Goal: Information Seeking & Learning: Learn about a topic

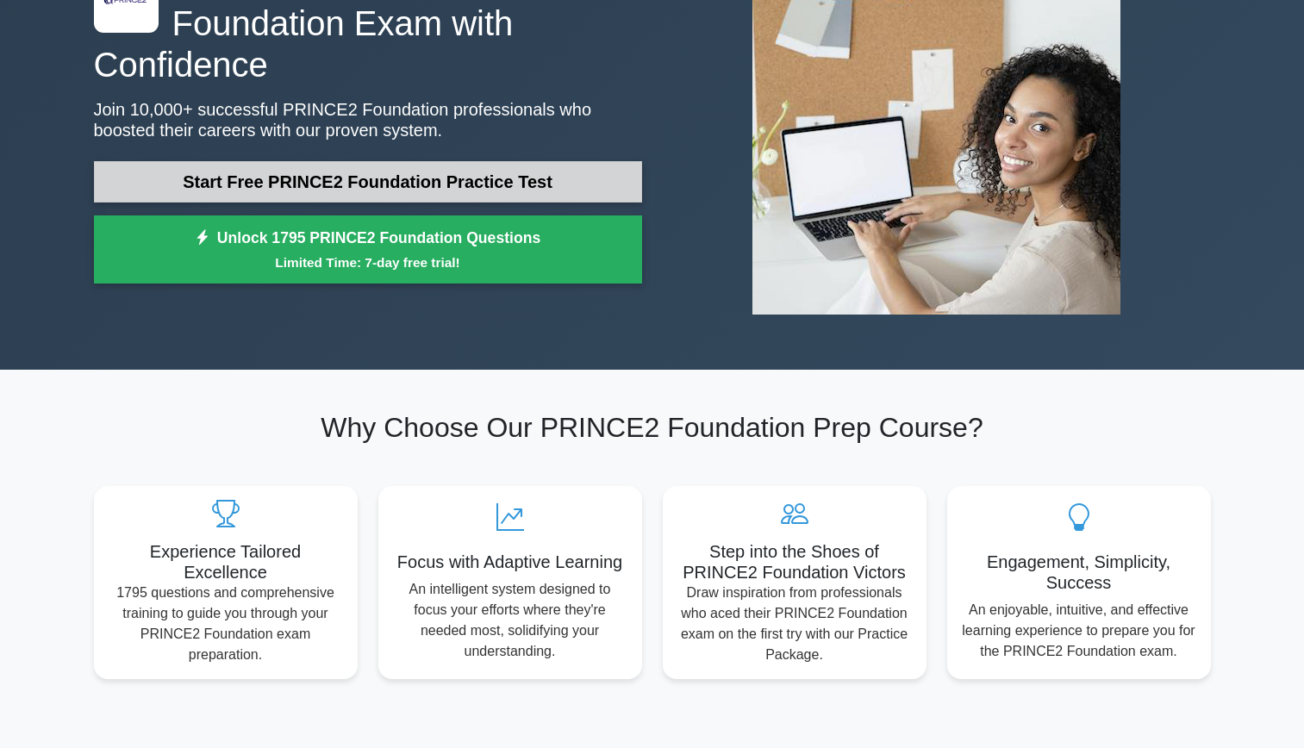
click at [449, 177] on link "Start Free PRINCE2 Foundation Practice Test" at bounding box center [368, 181] width 548 height 41
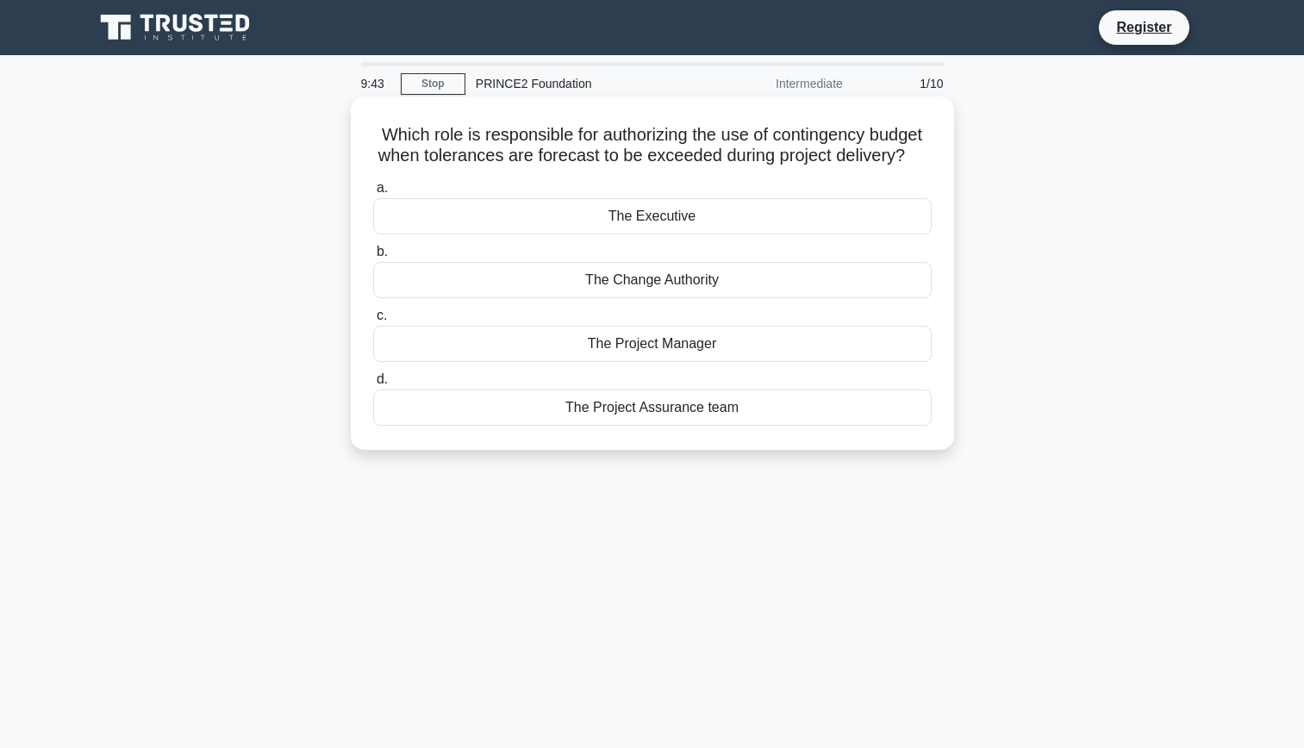
click at [670, 234] on div "The Executive" at bounding box center [652, 216] width 559 height 36
click at [373, 194] on input "a. The Executive" at bounding box center [373, 188] width 0 height 11
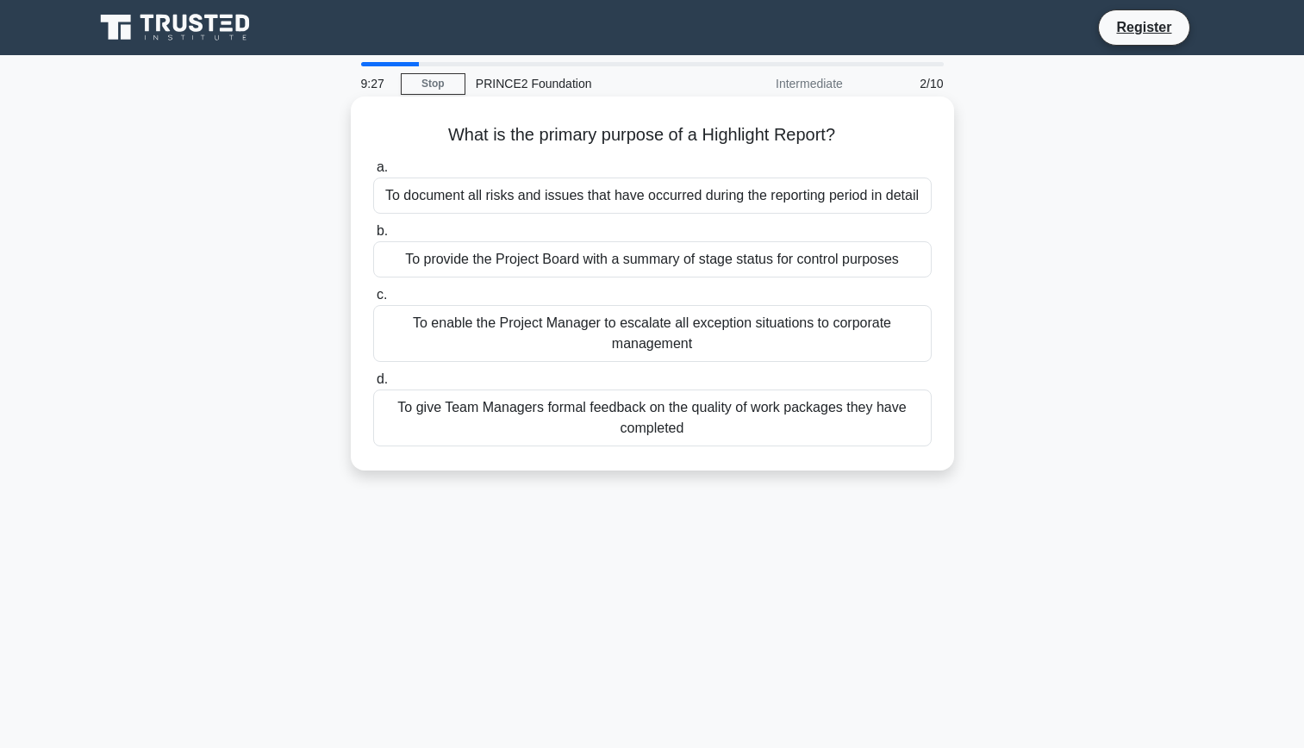
click at [724, 263] on div "To provide the Project Board with a summary of stage status for control purposes" at bounding box center [652, 259] width 559 height 36
click at [373, 237] on input "b. To provide the Project Board with a summary of stage status for control purp…" at bounding box center [373, 231] width 0 height 11
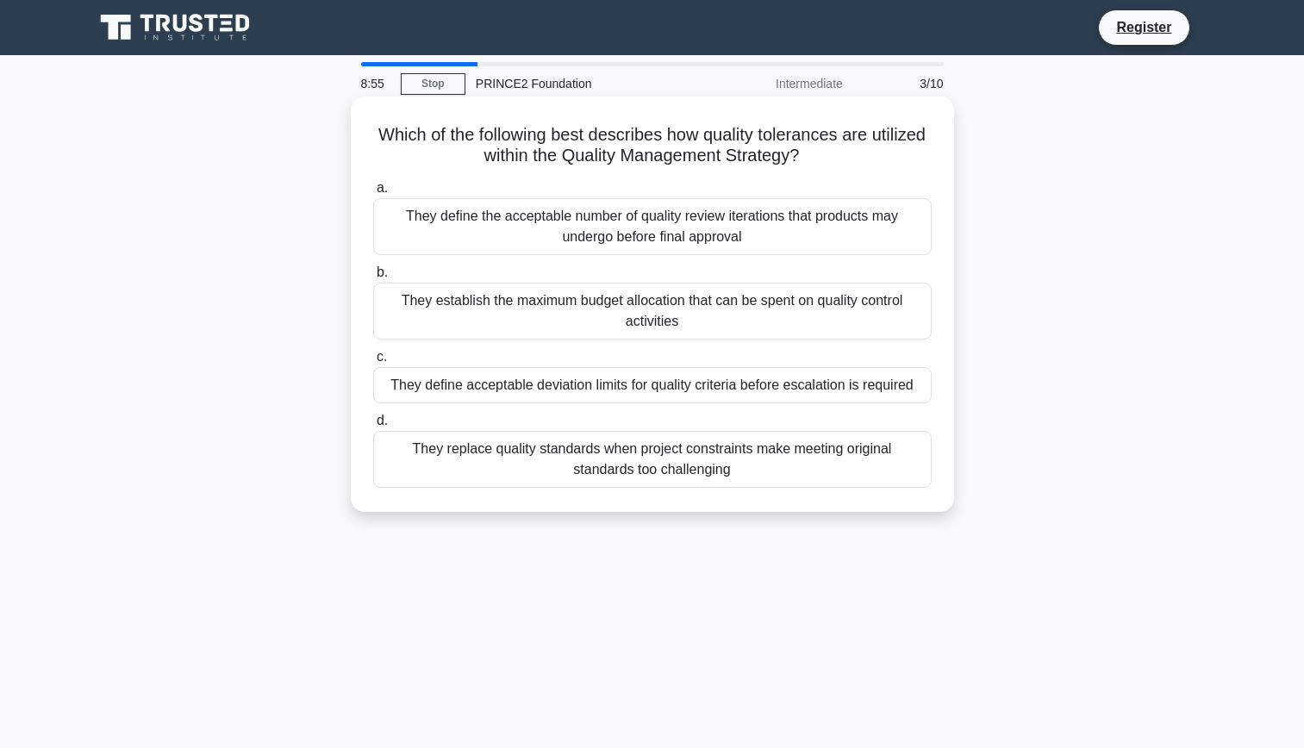
click at [619, 388] on div "They define acceptable deviation limits for quality criteria before escalation …" at bounding box center [652, 385] width 559 height 36
click at [373, 363] on input "c. They define acceptable deviation limits for quality criteria before escalati…" at bounding box center [373, 357] width 0 height 11
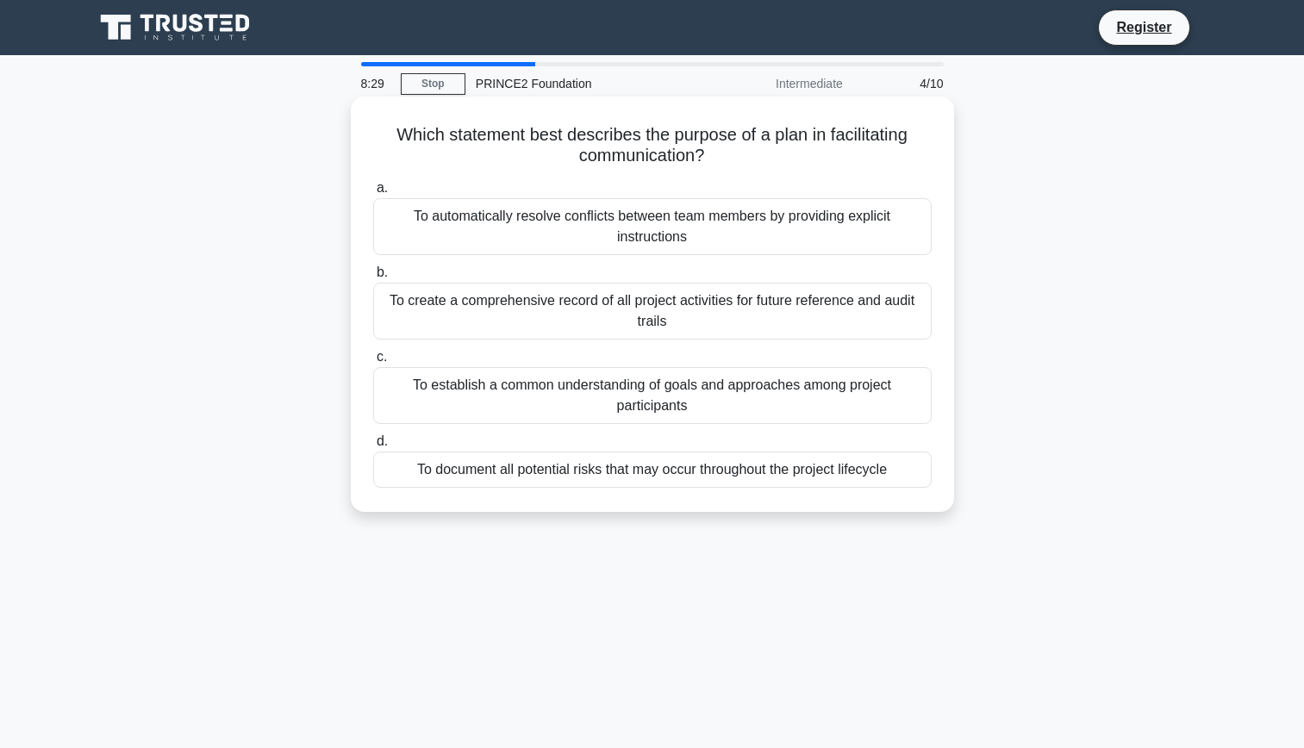
click at [702, 326] on div "To create a comprehensive record of all project activities for future reference…" at bounding box center [652, 311] width 559 height 57
click at [373, 278] on input "b. To create a comprehensive record of all project activities for future refere…" at bounding box center [373, 272] width 0 height 11
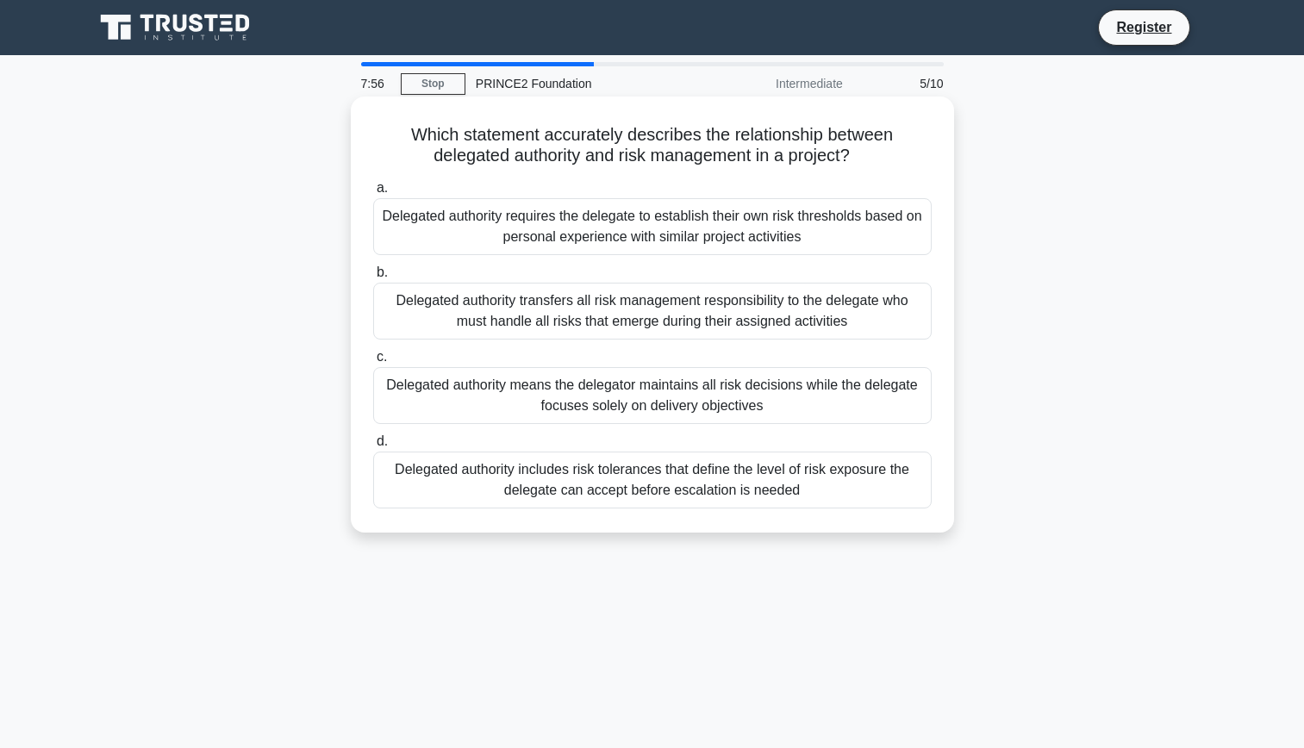
click at [859, 483] on div "Delegated authority includes risk tolerances that define the level of risk expo…" at bounding box center [652, 480] width 559 height 57
click at [373, 447] on input "d. Delegated authority includes risk tolerances that define the level of risk e…" at bounding box center [373, 441] width 0 height 11
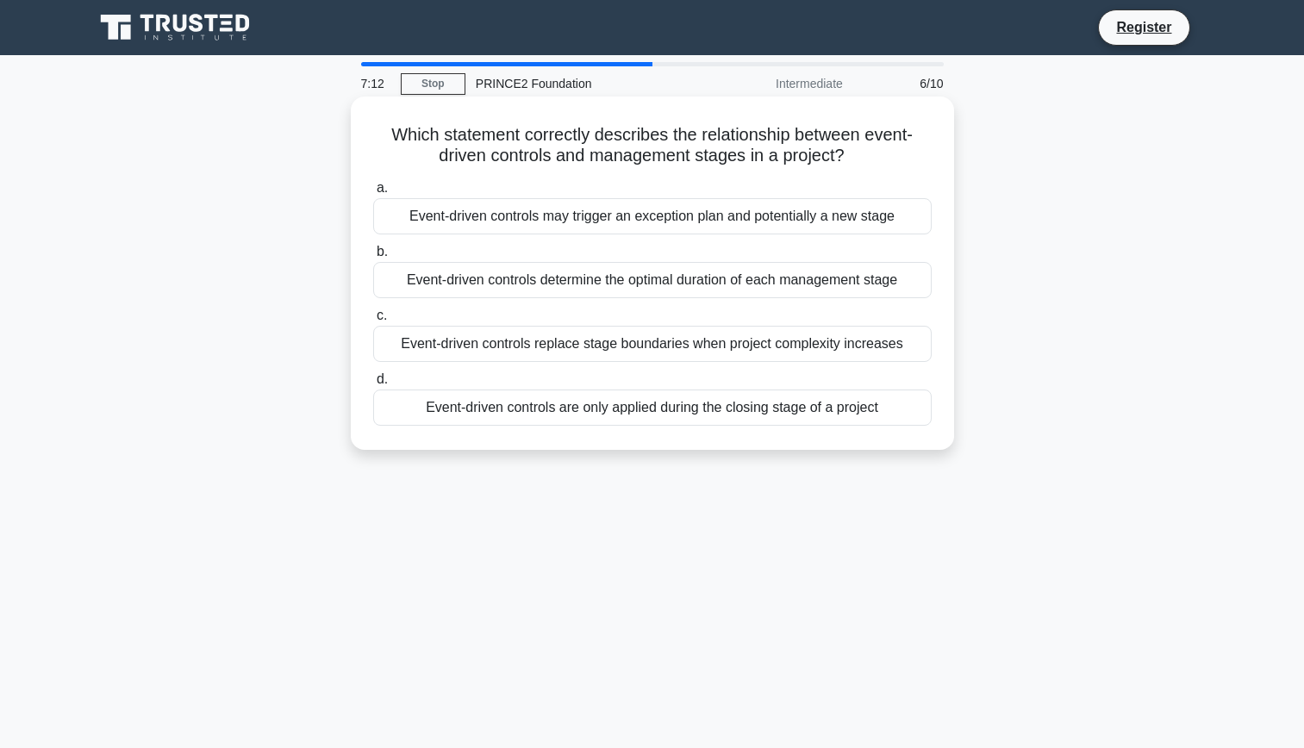
click at [688, 216] on div "Event-driven controls may trigger an exception plan and potentially a new stage" at bounding box center [652, 216] width 559 height 36
click at [373, 194] on input "a. Event-driven controls may trigger an exception plan and potentially a new st…" at bounding box center [373, 188] width 0 height 11
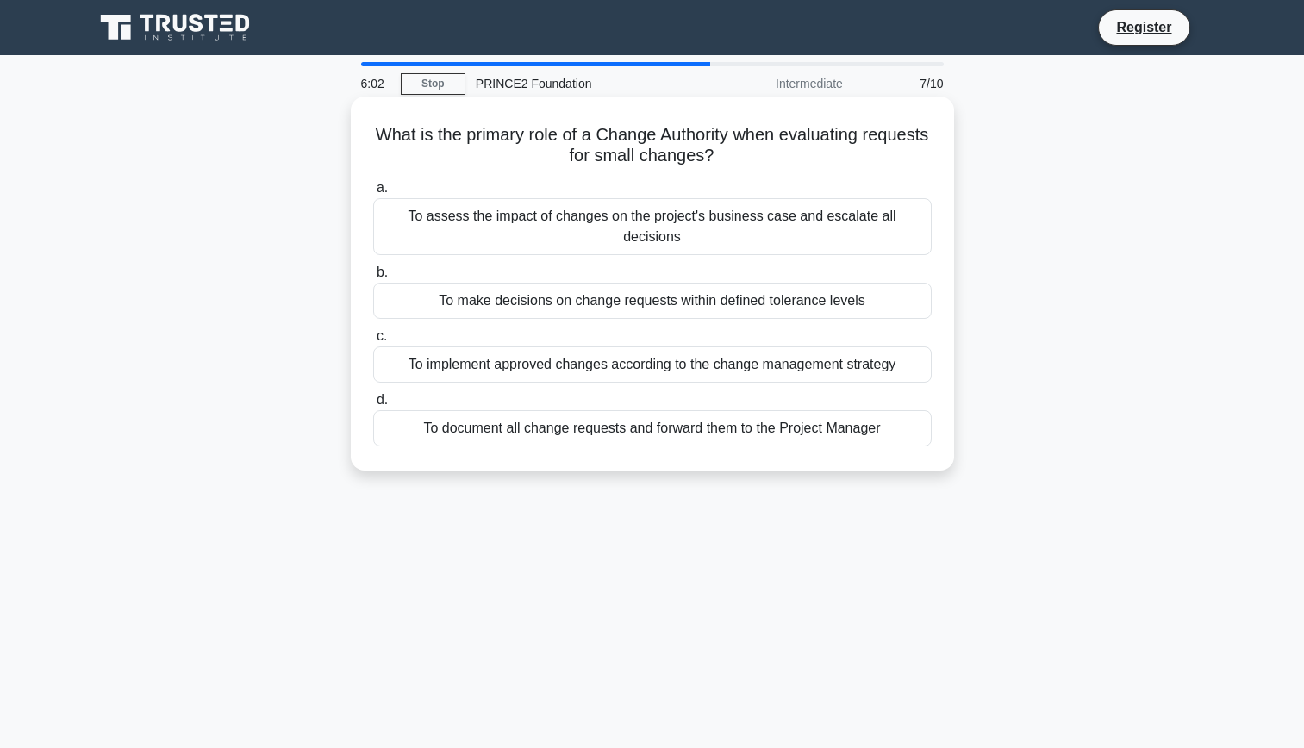
click at [575, 353] on div "To implement approved changes according to the change management strategy" at bounding box center [652, 365] width 559 height 36
click at [373, 342] on input "c. To implement approved changes according to the change management strategy" at bounding box center [373, 336] width 0 height 11
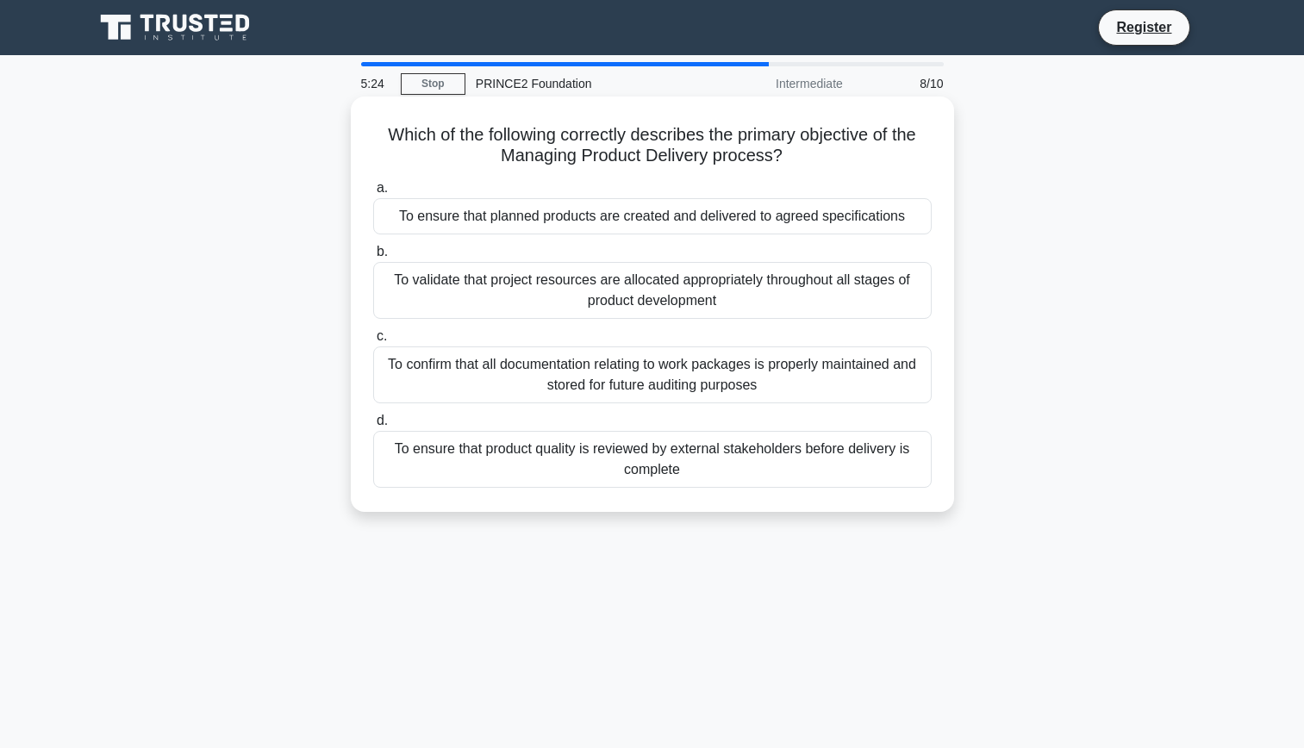
drag, startPoint x: 605, startPoint y: 302, endPoint x: 566, endPoint y: 298, distance: 39.8
click at [566, 298] on div "To validate that project resources are allocated appropriately throughout all s…" at bounding box center [652, 290] width 559 height 57
click at [373, 258] on input "b. To validate that project resources are allocated appropriately throughout al…" at bounding box center [373, 252] width 0 height 11
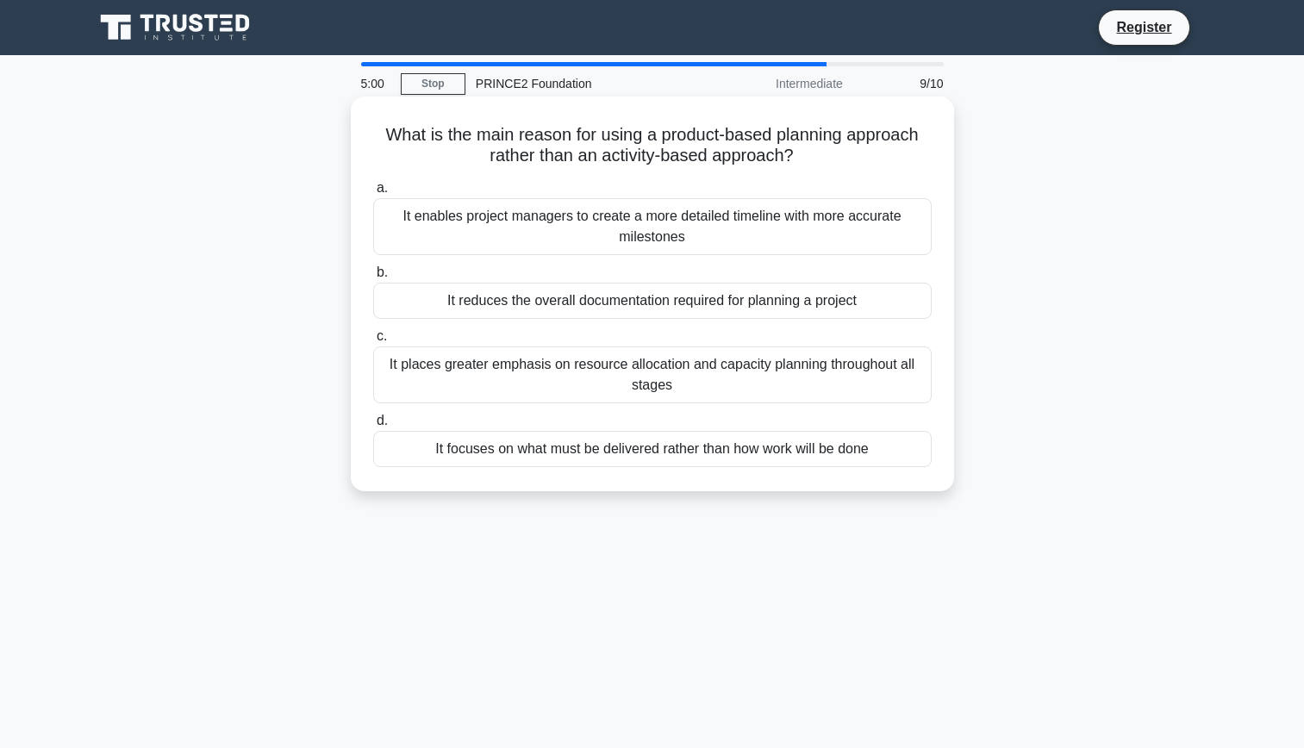
click at [564, 456] on div "It focuses on what must be delivered rather than how work will be done" at bounding box center [652, 449] width 559 height 36
click at [373, 427] on input "d. It focuses on what must be delivered rather than how work will be done" at bounding box center [373, 421] width 0 height 11
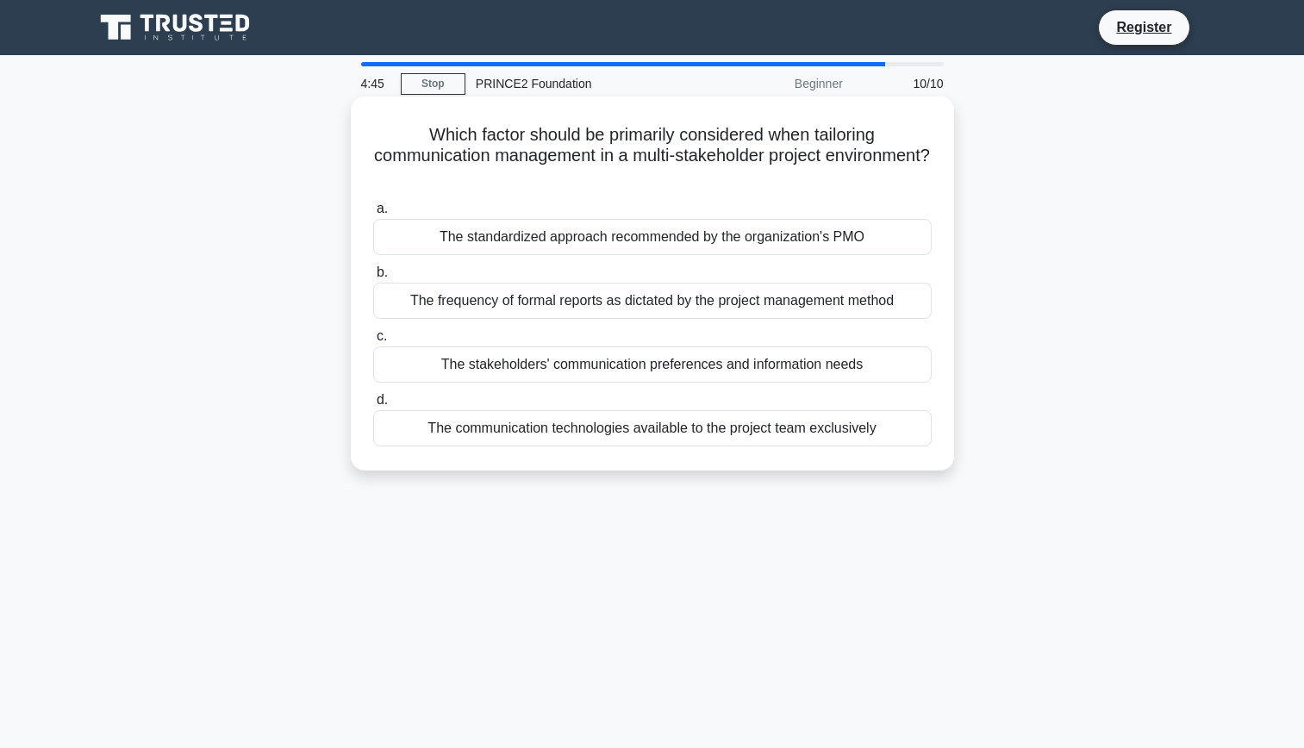
click at [853, 367] on div "The stakeholders' communication preferences and information needs" at bounding box center [652, 365] width 559 height 36
click at [373, 342] on input "c. The stakeholders' communication preferences and information needs" at bounding box center [373, 336] width 0 height 11
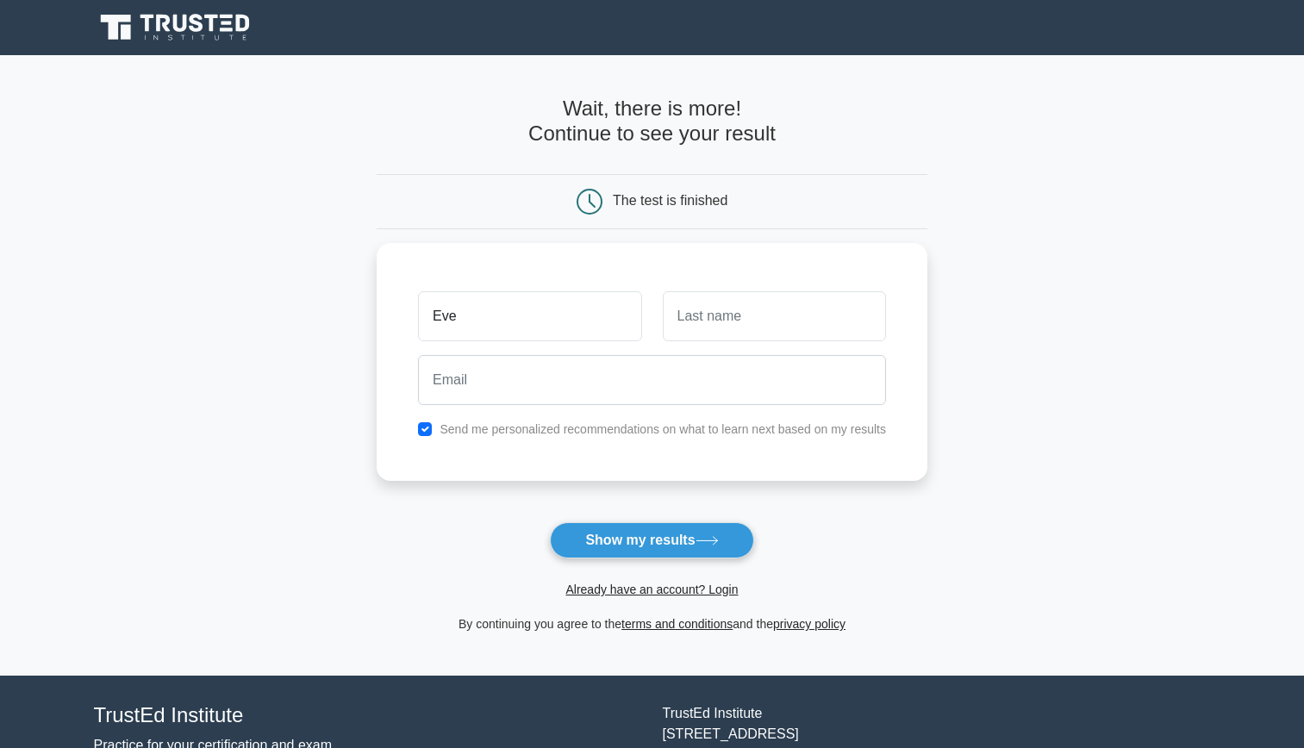
type input "Eve"
type input "Rothenburg"
click at [428, 429] on input "checkbox" at bounding box center [425, 425] width 14 height 14
checkbox input "false"
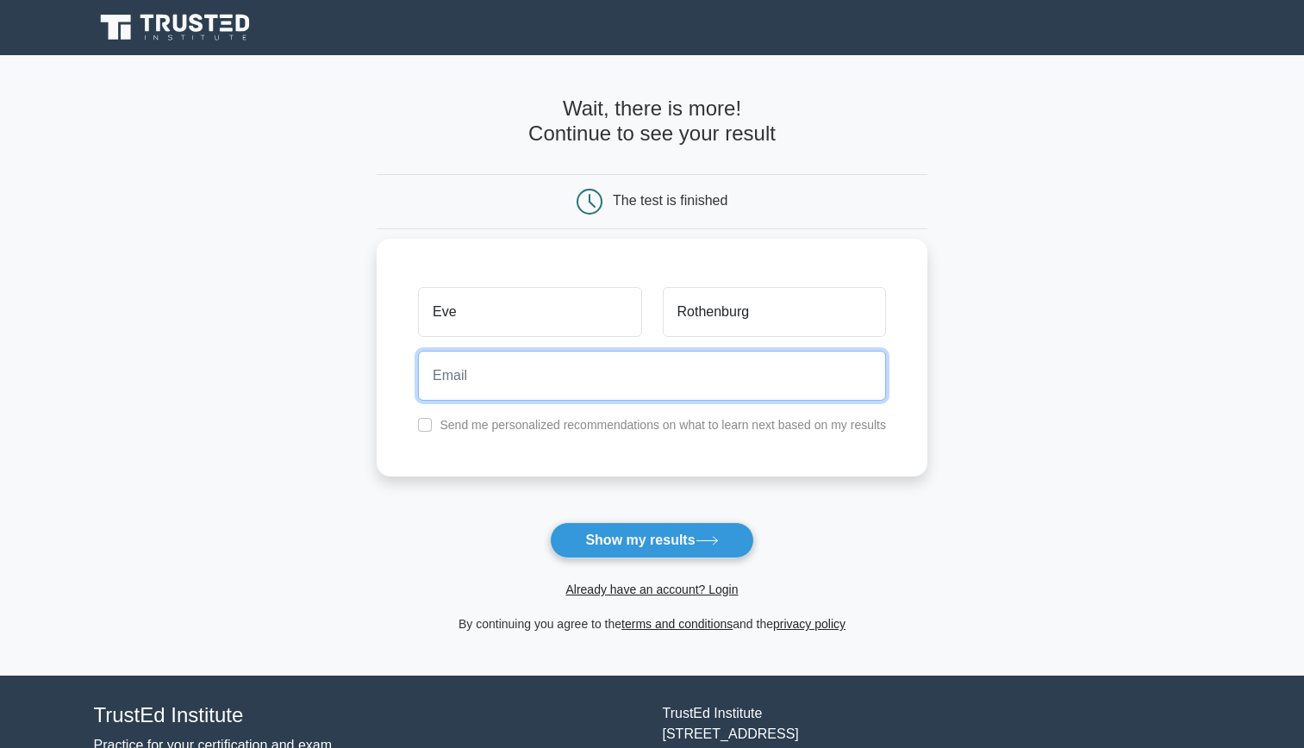
click at [455, 393] on input "email" at bounding box center [652, 376] width 468 height 50
type input "eve.rothenburg@nelincs.gov.uk"
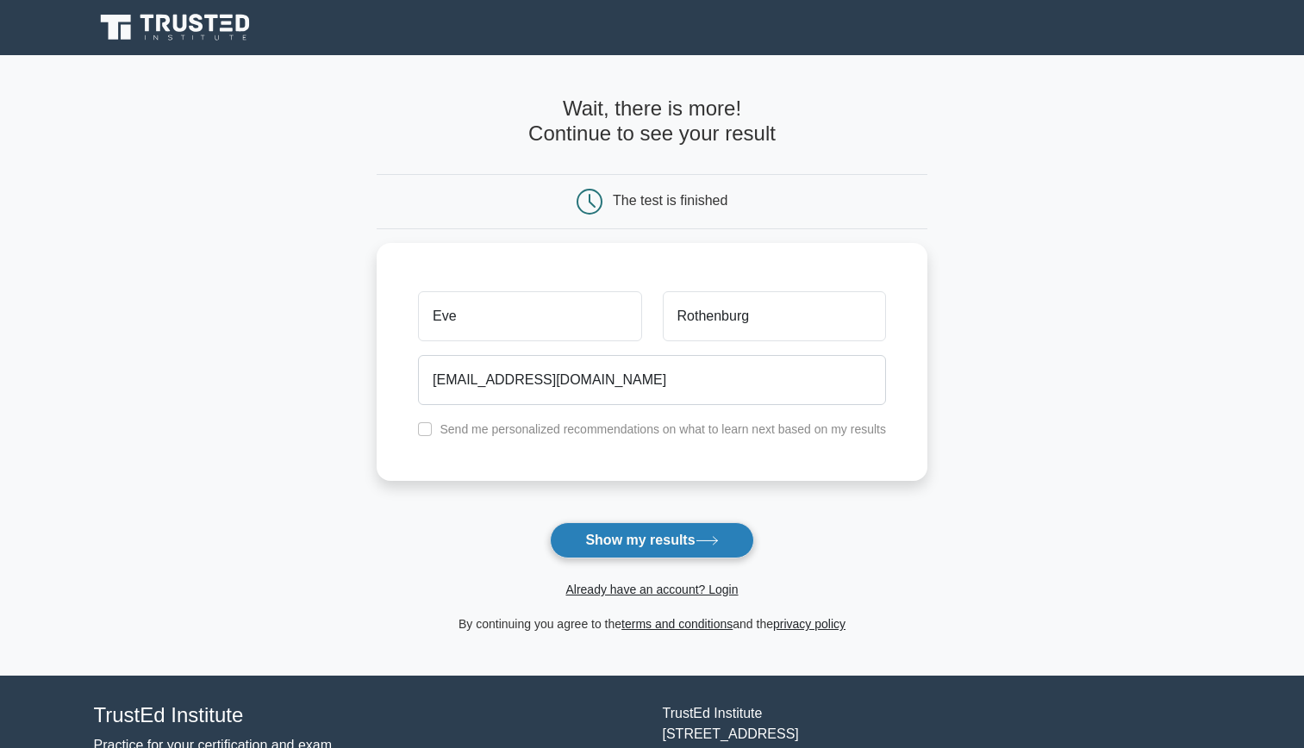
click at [634, 546] on button "Show my results" at bounding box center [651, 540] width 203 height 36
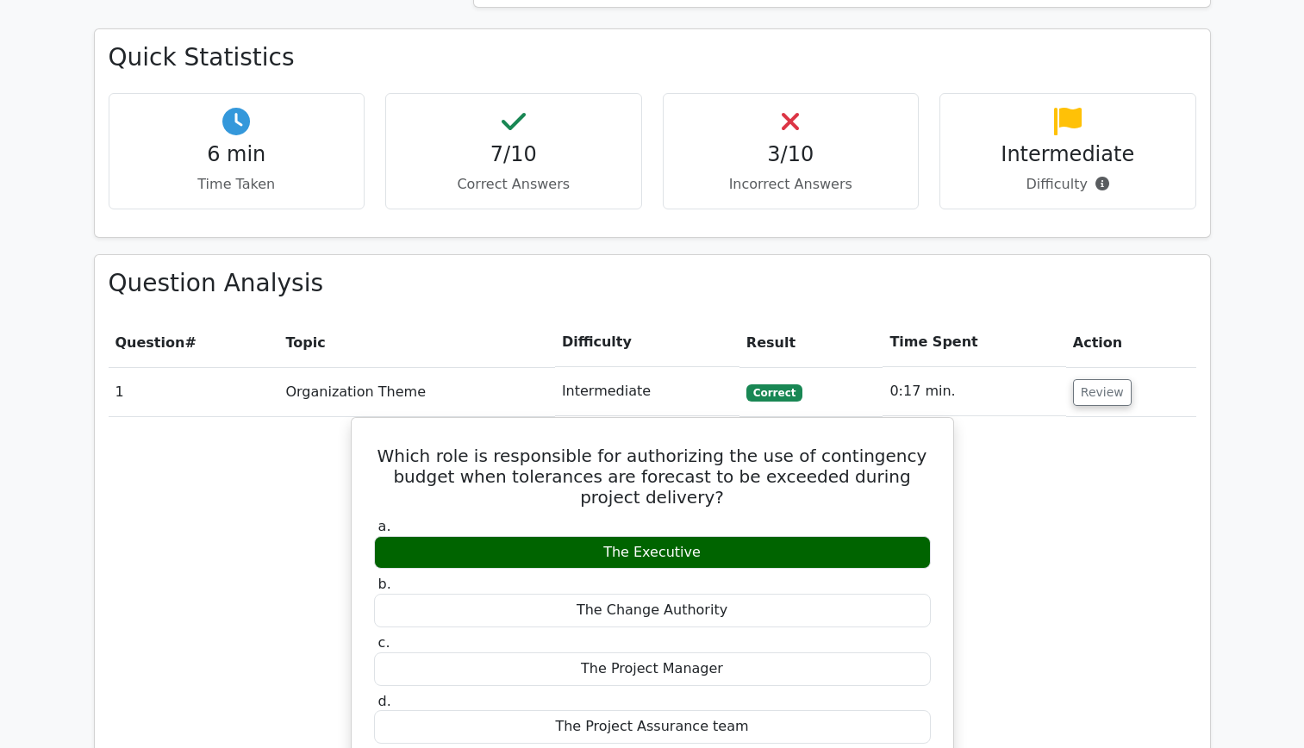
scroll to position [1121, 0]
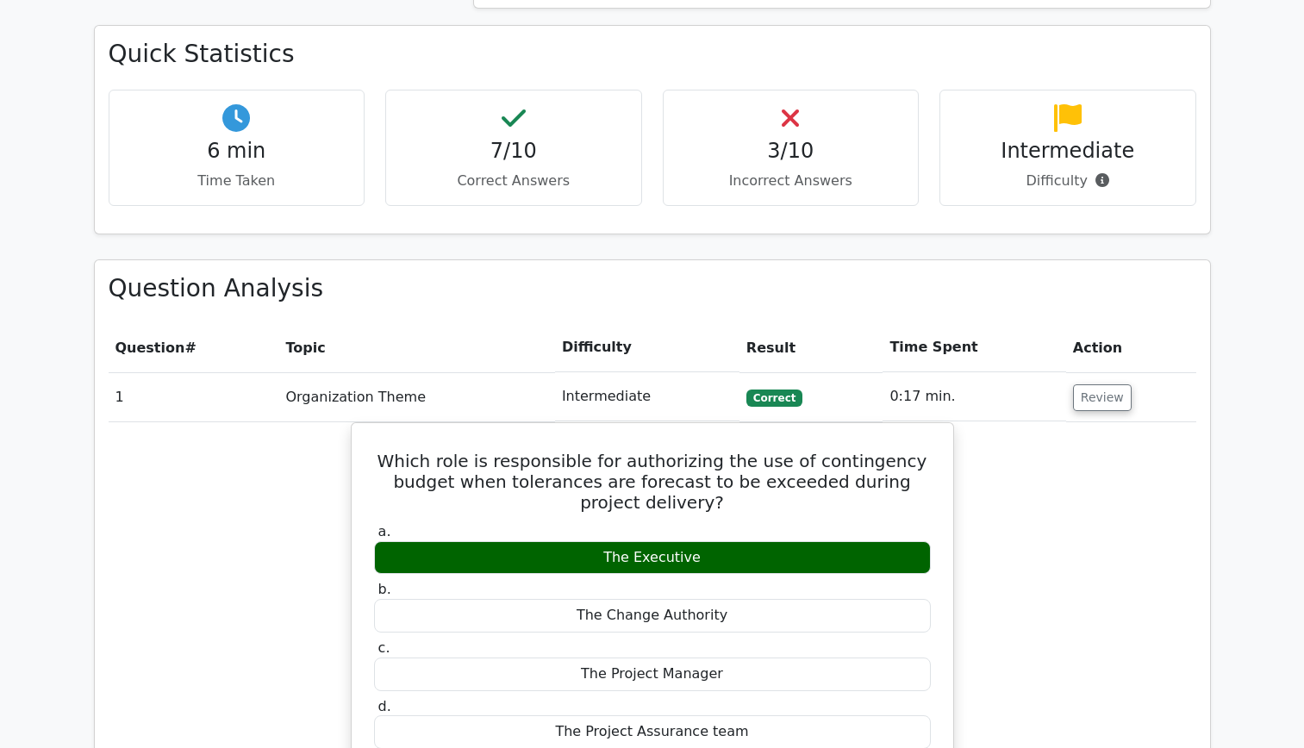
click at [758, 139] on h4 "3/10" at bounding box center [792, 151] width 228 height 25
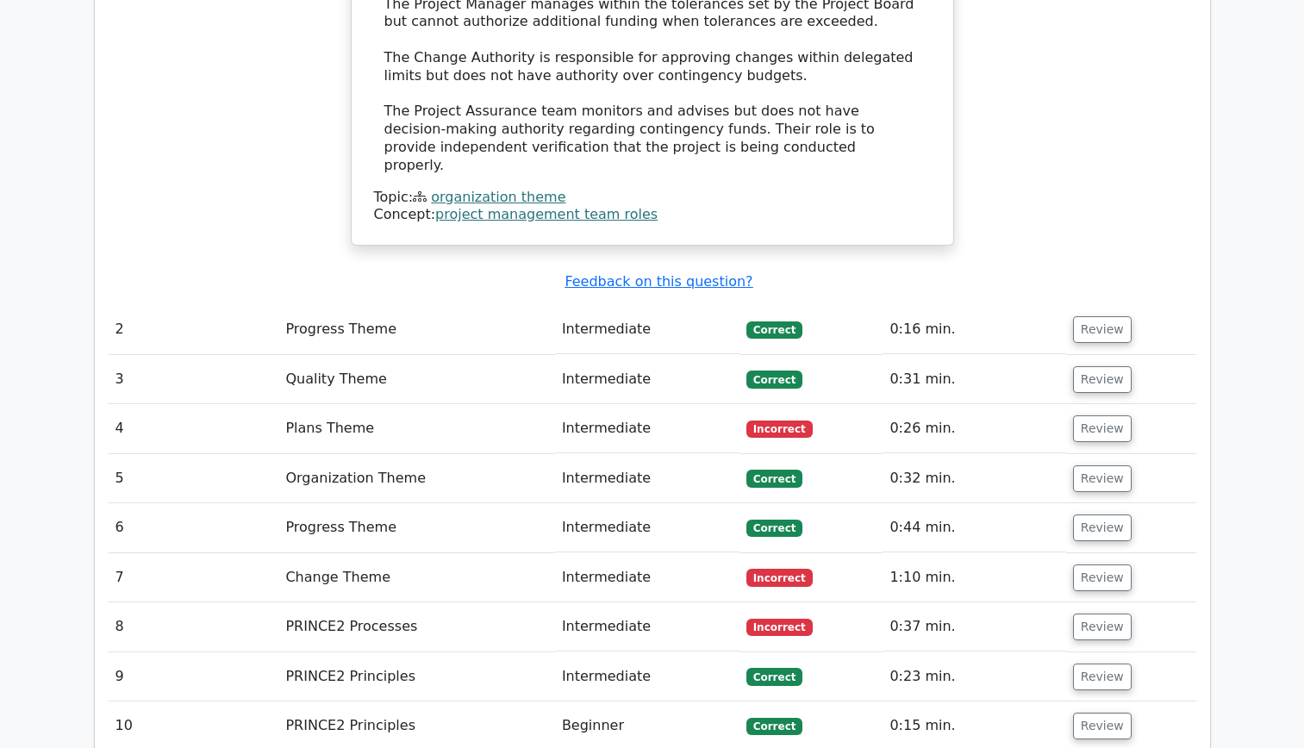
scroll to position [2155, 0]
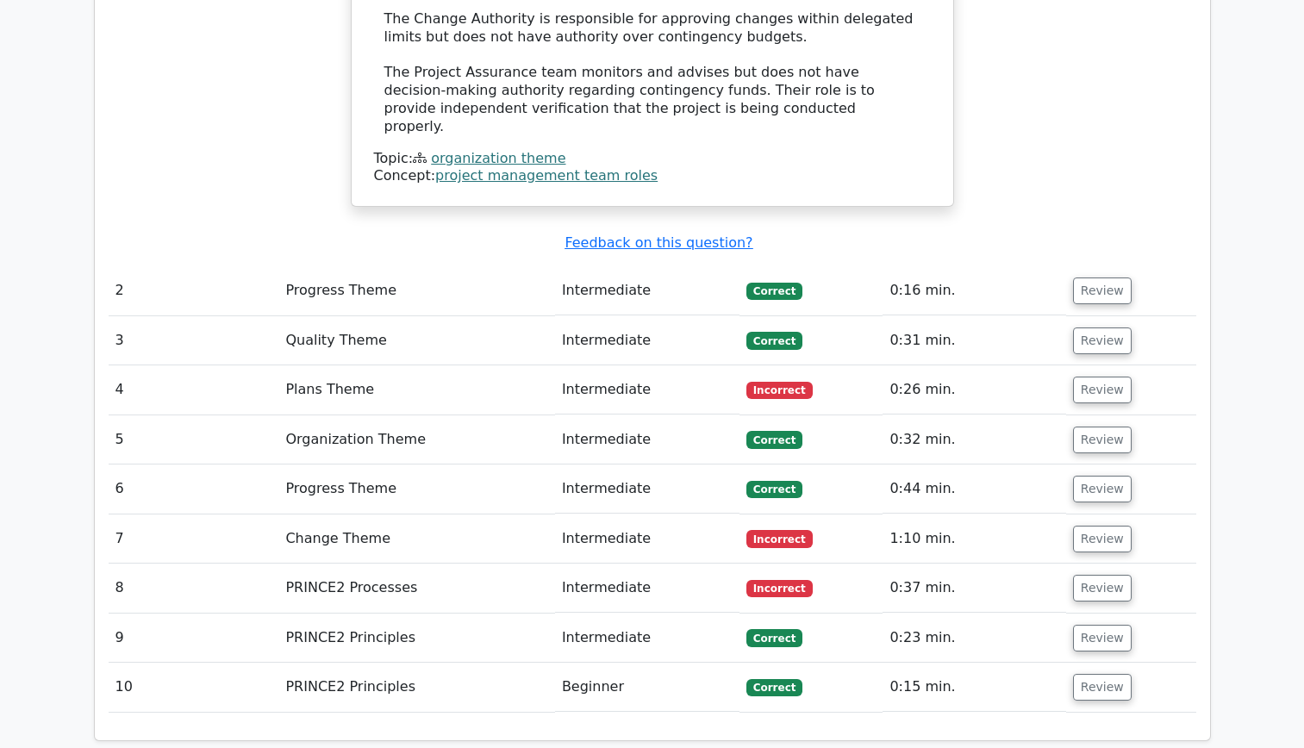
click at [353, 366] on td "Plans Theme" at bounding box center [416, 390] width 276 height 49
click at [1092, 377] on button "Review" at bounding box center [1102, 390] width 59 height 27
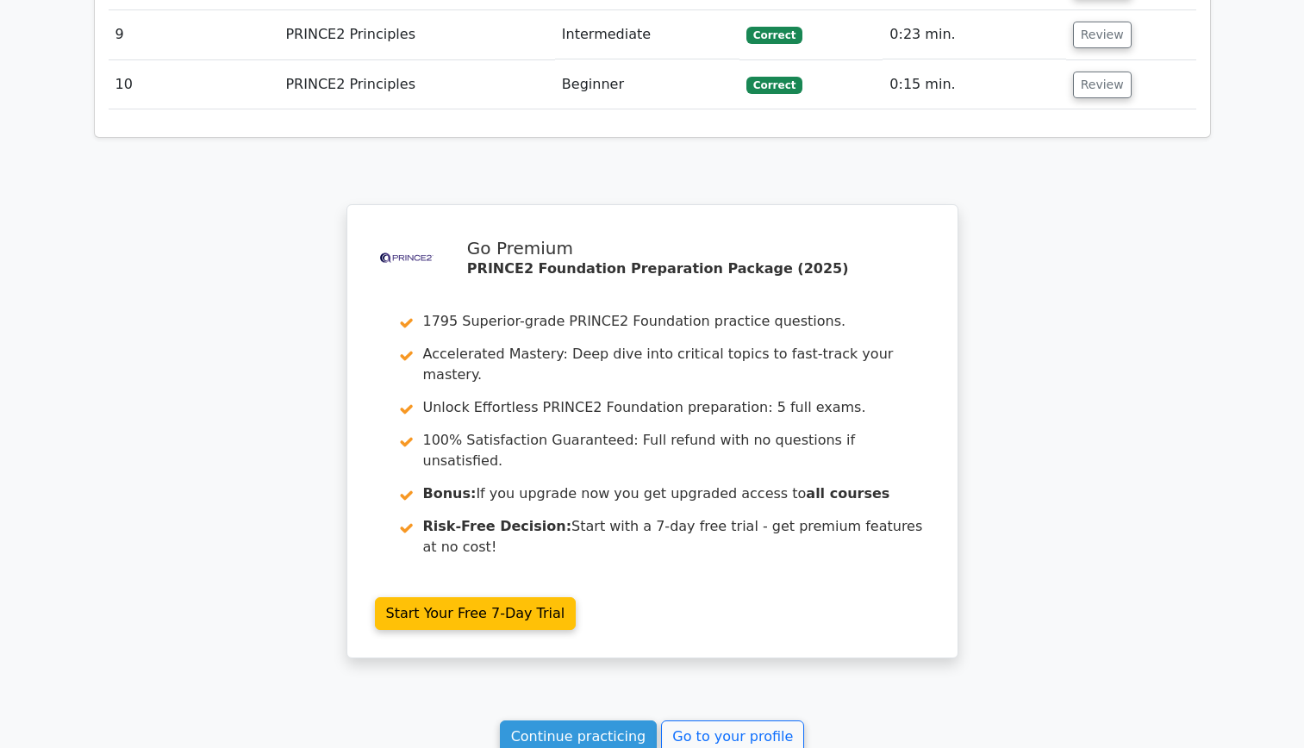
scroll to position [3793, 0]
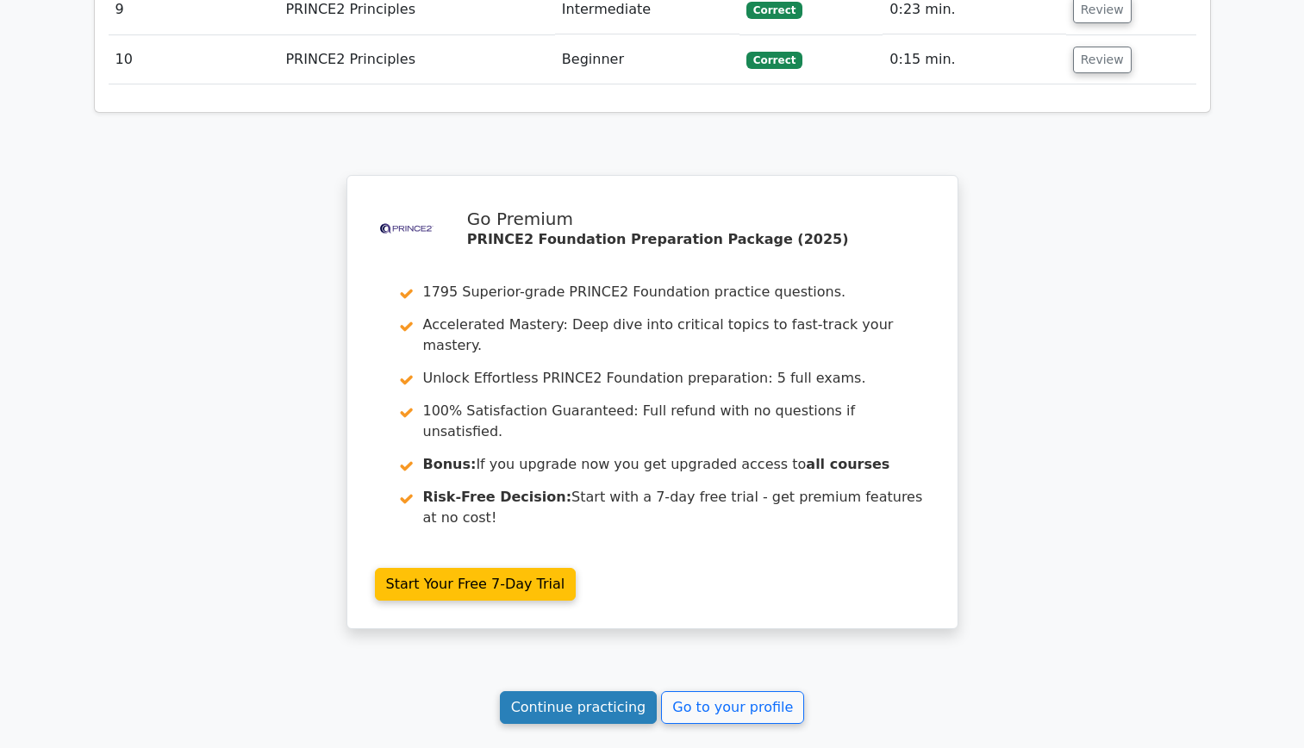
click at [624, 691] on link "Continue practicing" at bounding box center [579, 707] width 158 height 33
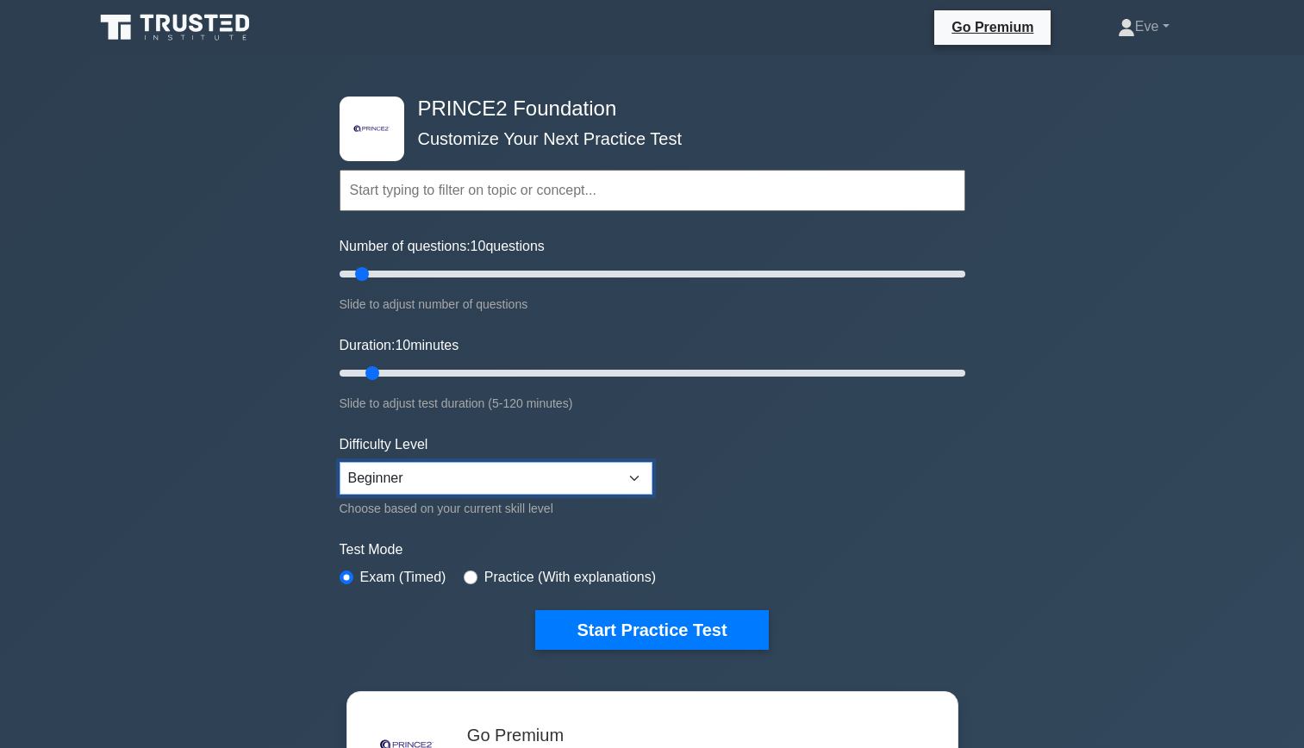
click at [408, 478] on select "Beginner Intermediate Expert" at bounding box center [496, 478] width 313 height 33
select select "expert"
click at [340, 462] on select "Beginner Intermediate Expert" at bounding box center [496, 478] width 313 height 33
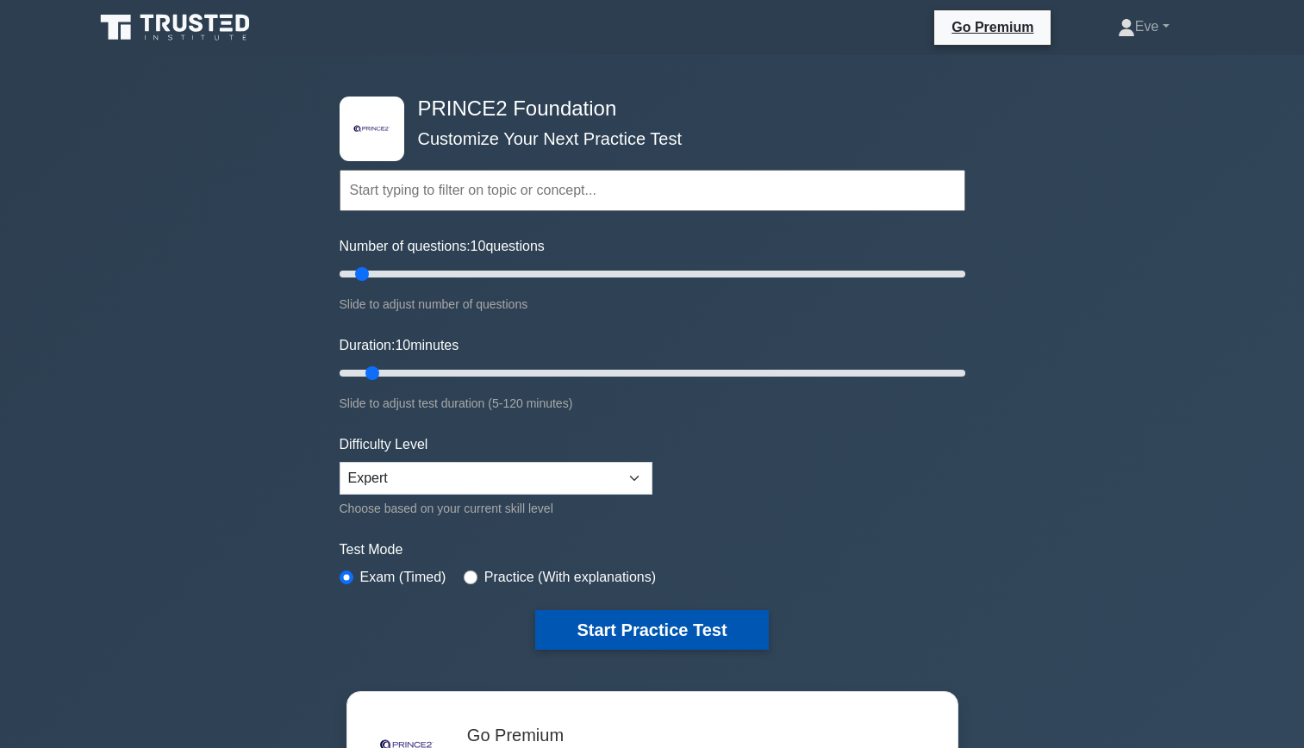
click at [561, 632] on button "Start Practice Test" at bounding box center [651, 630] width 233 height 40
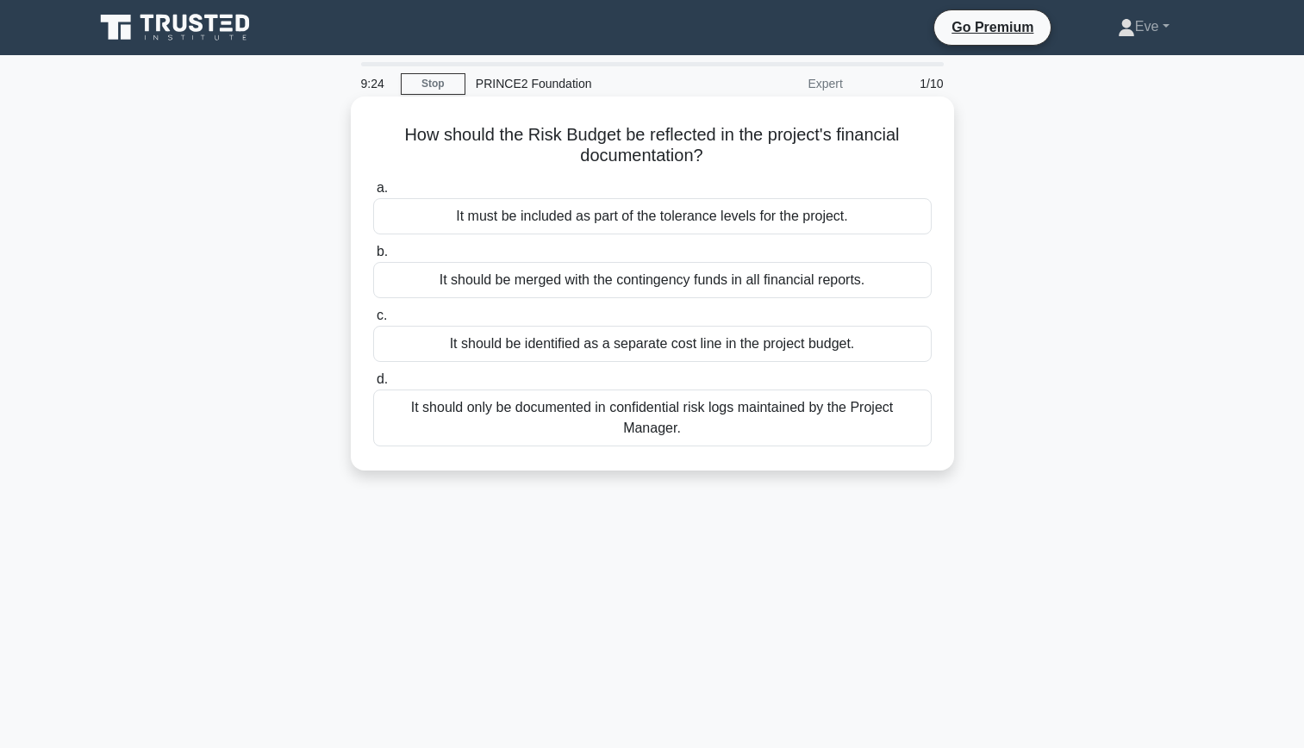
click at [635, 225] on div "It must be included as part of the tolerance levels for the project." at bounding box center [652, 216] width 559 height 36
click at [373, 194] on input "a. It must be included as part of the tolerance levels for the project." at bounding box center [373, 188] width 0 height 11
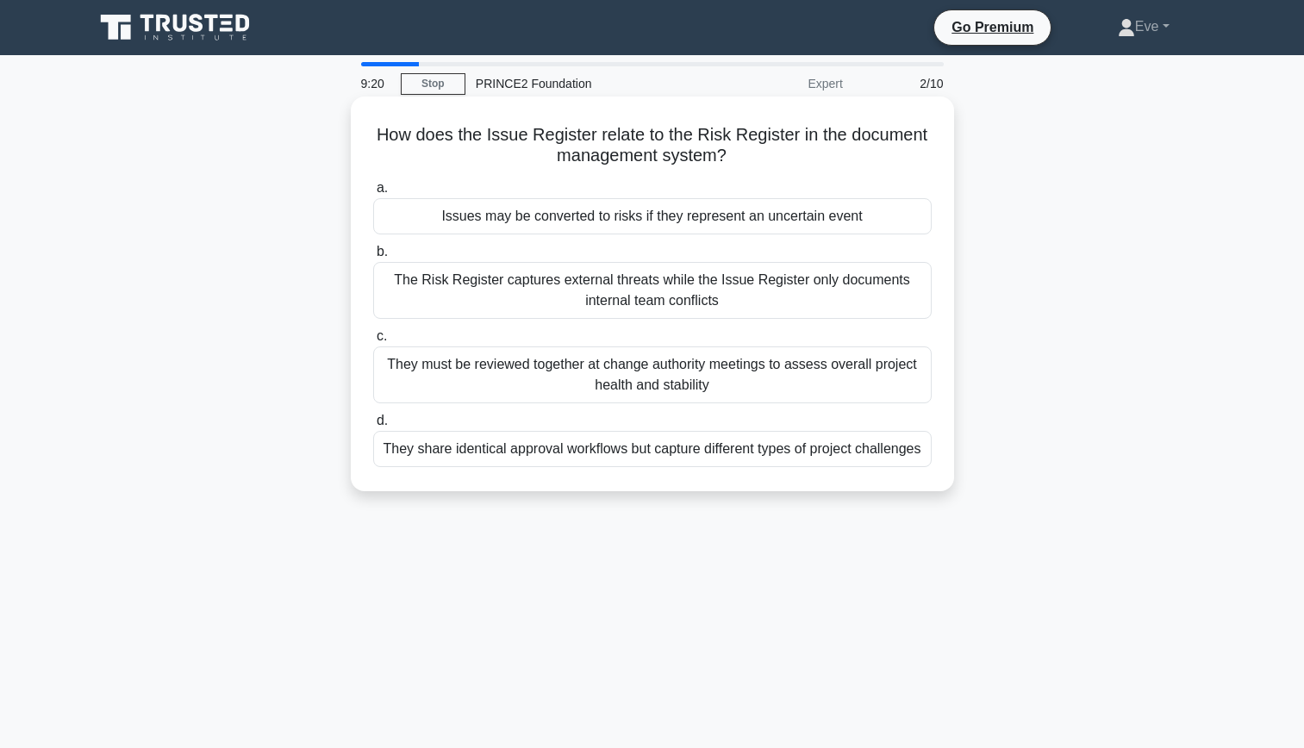
drag, startPoint x: 635, startPoint y: 225, endPoint x: 758, endPoint y: 174, distance: 132.6
click at [758, 174] on div "How does the Issue Register relate to the Risk Register in the document managem…" at bounding box center [653, 293] width 590 height 381
click at [697, 458] on div "They share identical approval workflows but capture different types of project …" at bounding box center [652, 449] width 559 height 36
click at [373, 427] on input "d. They share identical approval workflows but capture different types of proje…" at bounding box center [373, 421] width 0 height 11
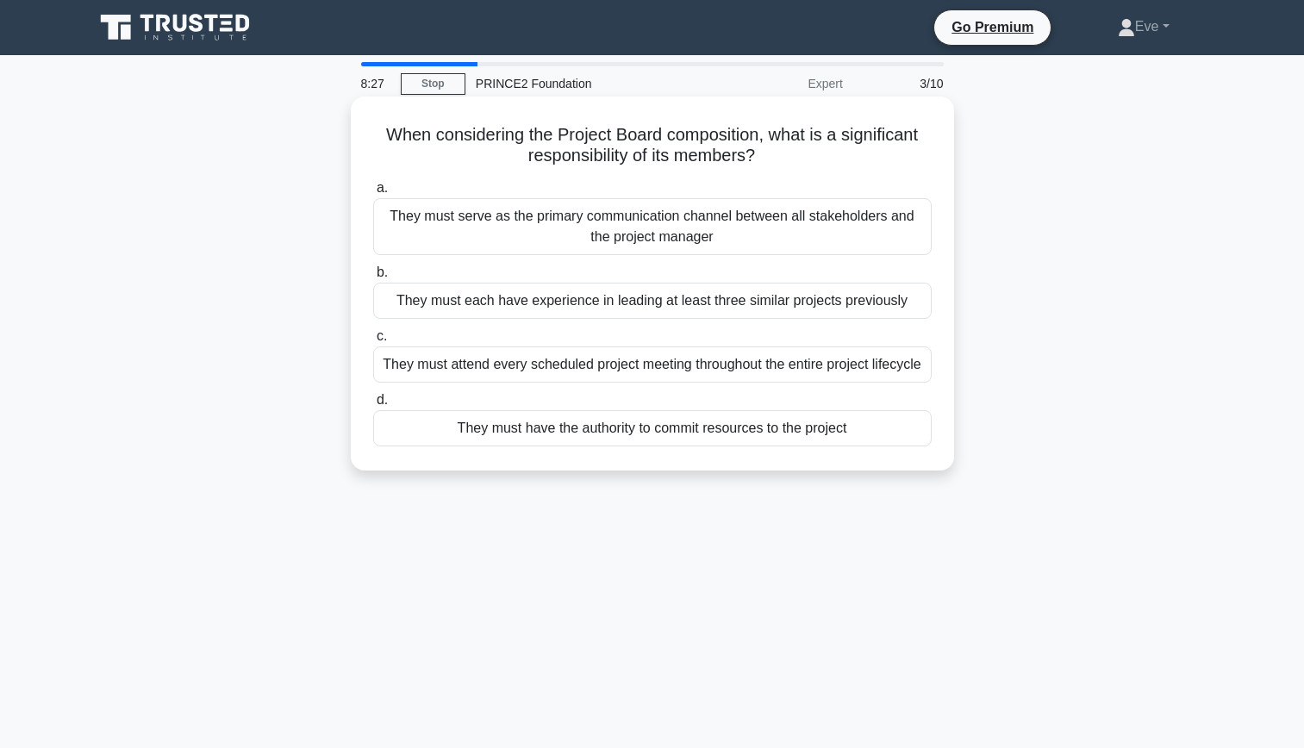
click at [752, 437] on div "They must have the authority to commit resources to the project" at bounding box center [652, 428] width 559 height 36
click at [373, 406] on input "d. They must have the authority to commit resources to the project" at bounding box center [373, 400] width 0 height 11
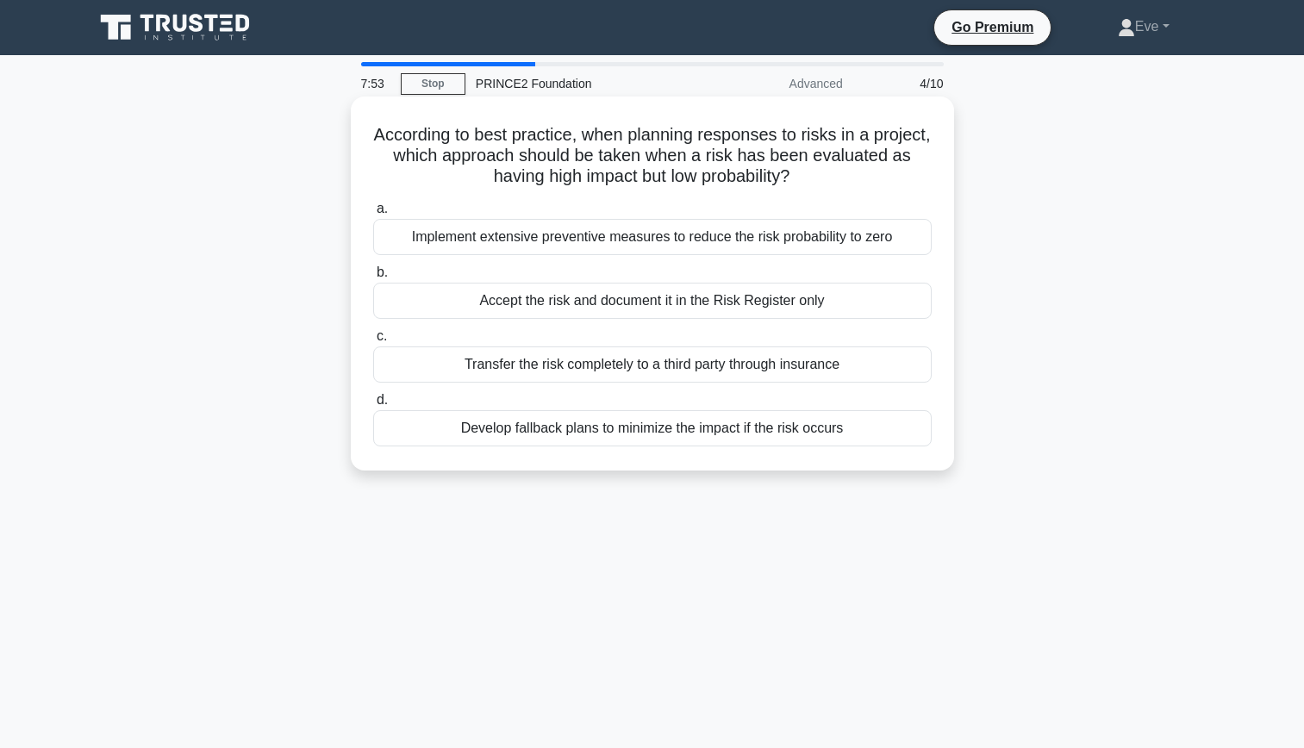
click at [812, 442] on div "Develop fallback plans to minimize the impact if the risk occurs" at bounding box center [652, 428] width 559 height 36
click at [373, 406] on input "d. Develop fallback plans to minimize the impact if the risk occurs" at bounding box center [373, 400] width 0 height 11
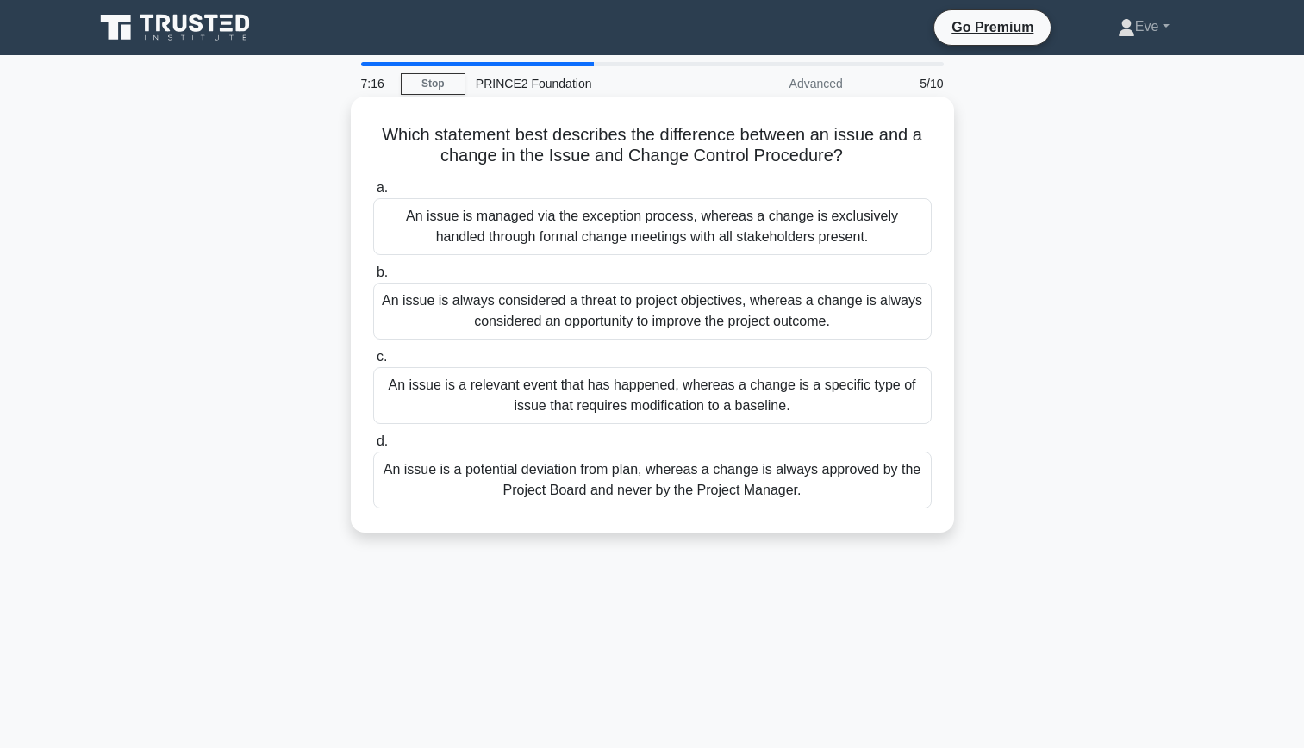
click at [896, 398] on div "An issue is a relevant event that has happened, whereas a change is a specific …" at bounding box center [652, 395] width 559 height 57
click at [373, 363] on input "c. An issue is a relevant event that has happened, whereas a change is a specif…" at bounding box center [373, 357] width 0 height 11
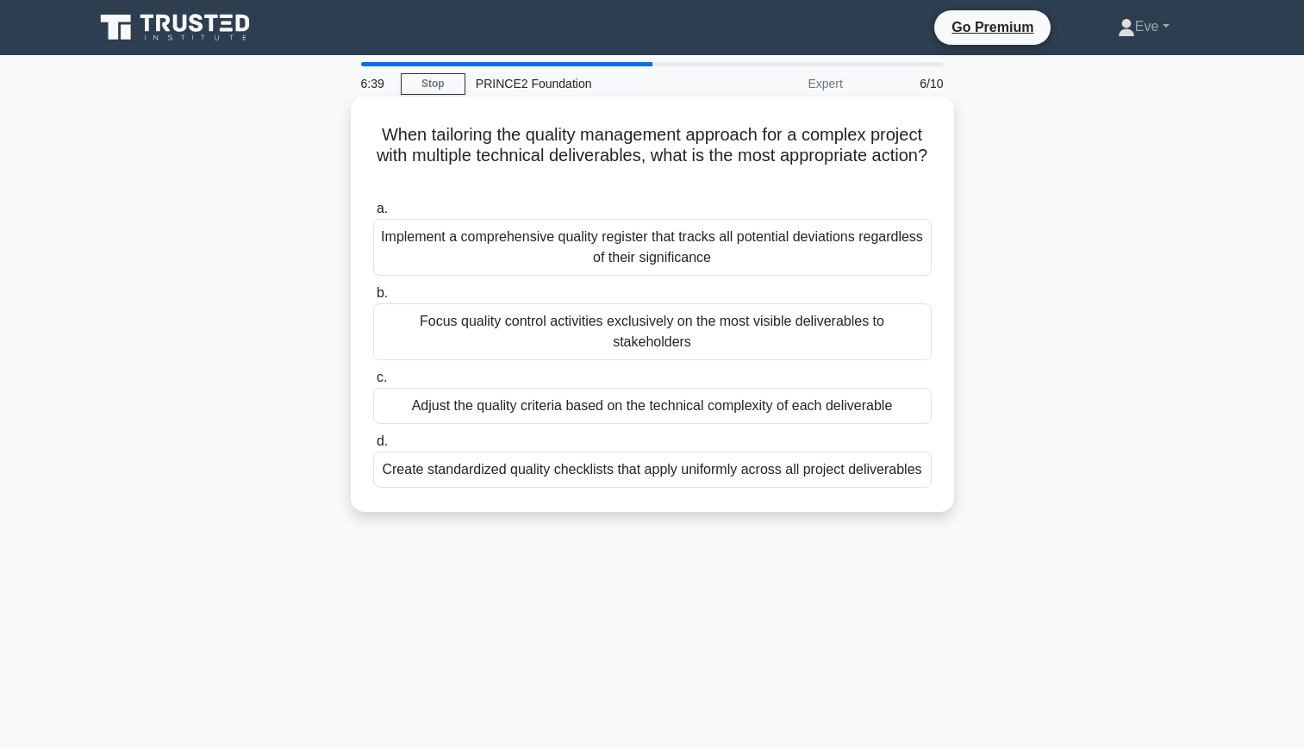
click at [783, 470] on div "Create standardized quality checklists that apply uniformly across all project …" at bounding box center [652, 470] width 559 height 36
click at [373, 447] on input "d. Create standardized quality checklists that apply uniformly across all proje…" at bounding box center [373, 441] width 0 height 11
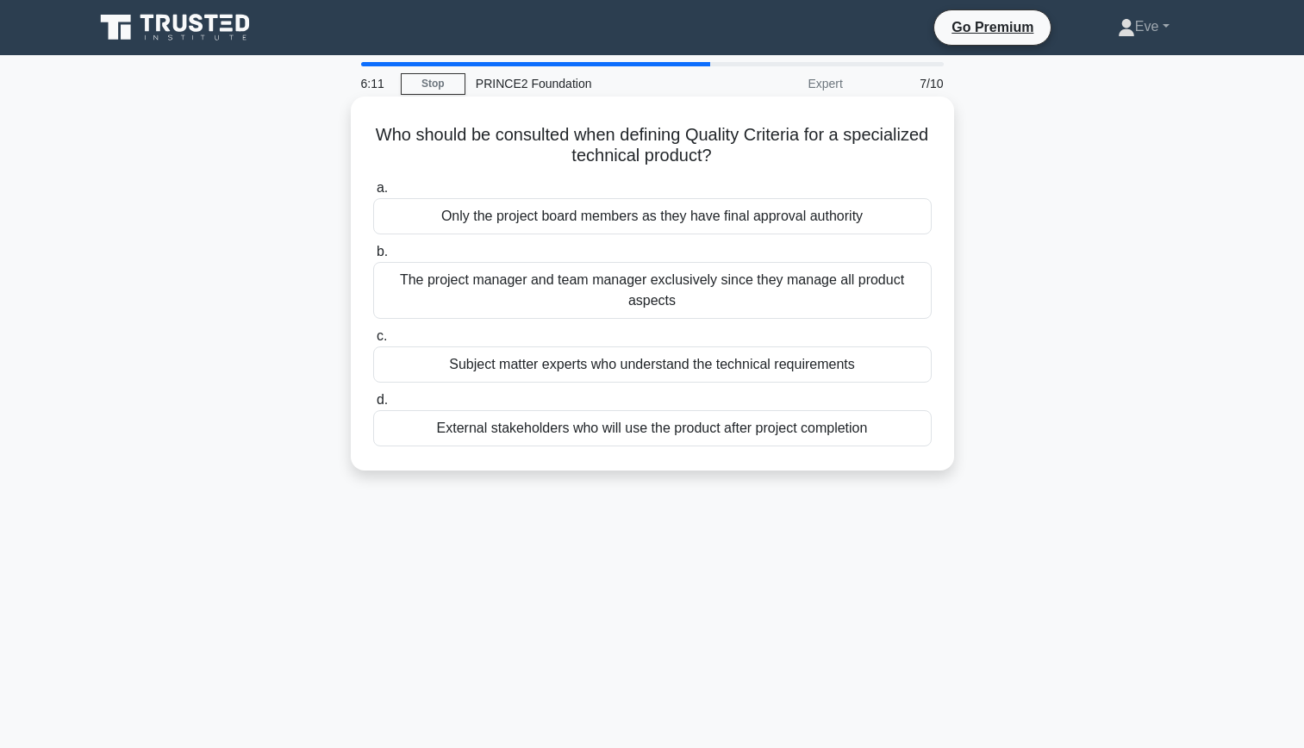
click at [647, 447] on div "External stakeholders who will use the product after project completion" at bounding box center [652, 428] width 559 height 36
click at [373, 406] on input "d. External stakeholders who will use the product after project completion" at bounding box center [373, 400] width 0 height 11
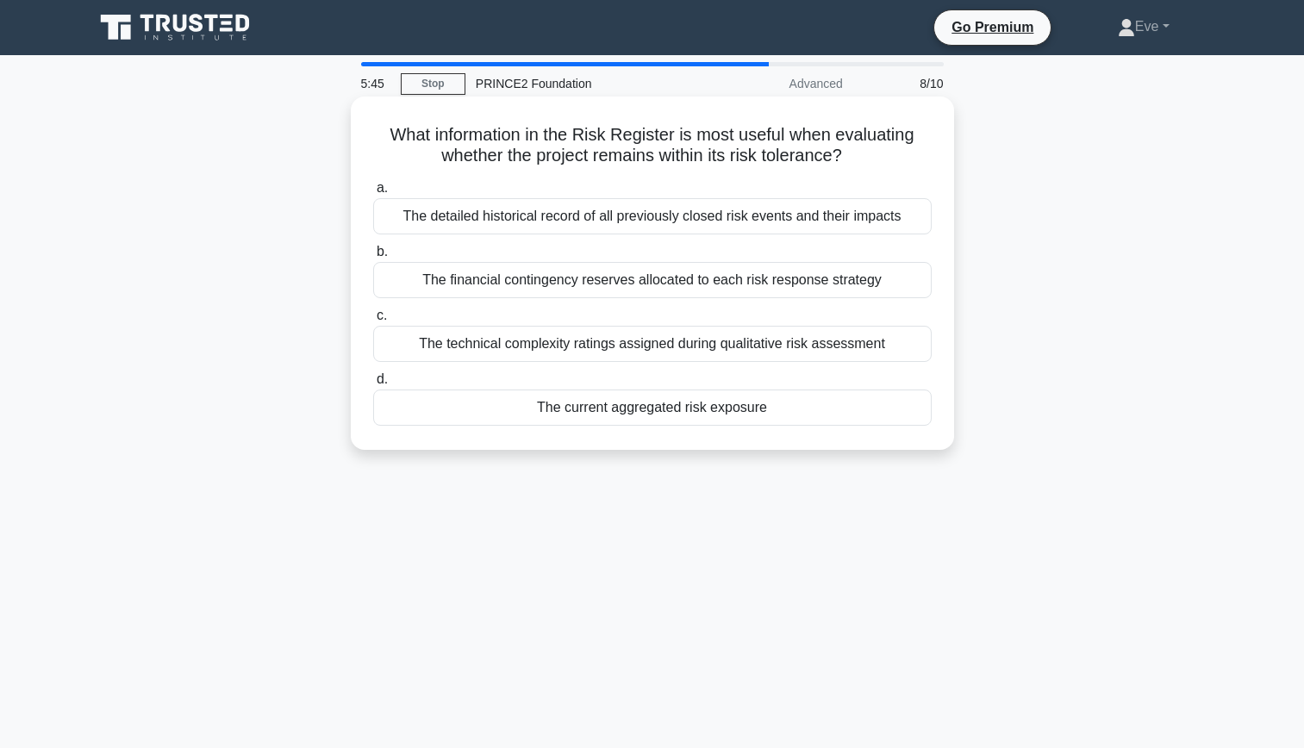
click at [640, 426] on div "The current aggregated risk exposure" at bounding box center [652, 408] width 559 height 36
click at [373, 385] on input "d. The current aggregated risk exposure" at bounding box center [373, 379] width 0 height 11
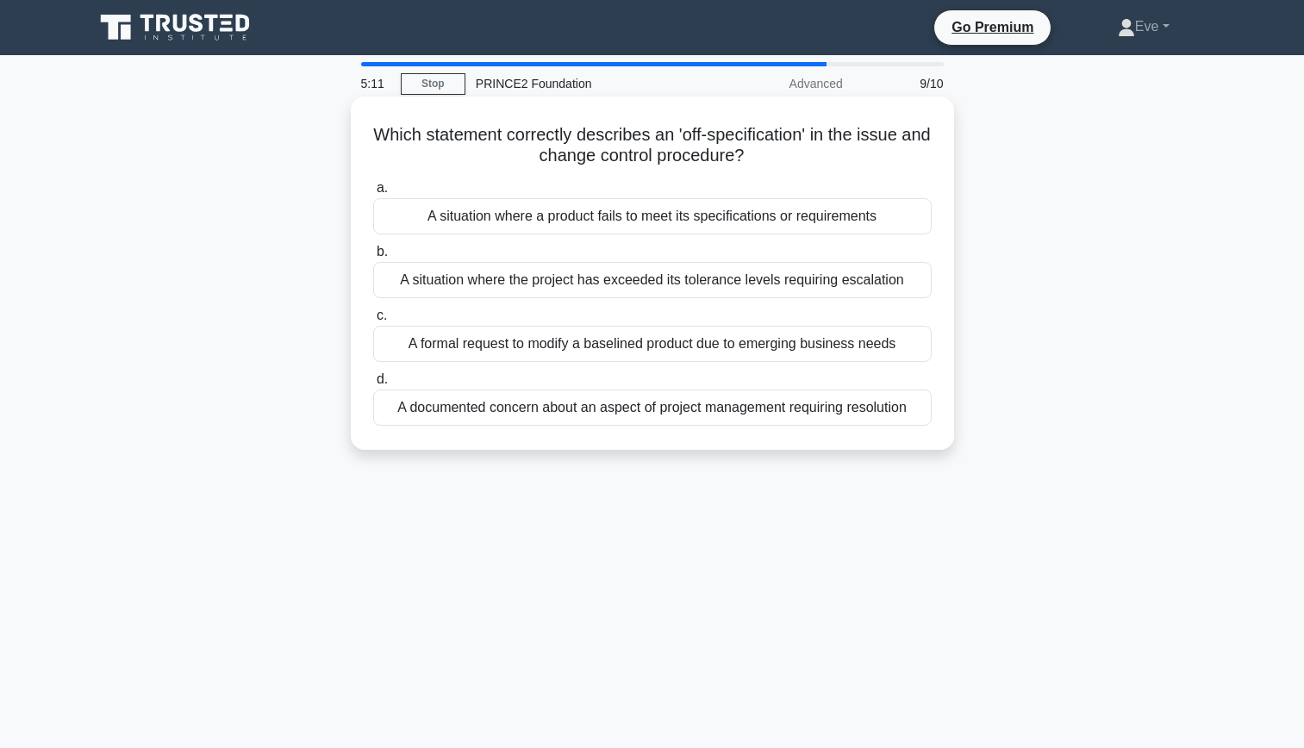
click at [870, 352] on div "A formal request to modify a baselined product due to emerging business needs" at bounding box center [652, 344] width 559 height 36
click at [373, 322] on input "c. A formal request to modify a baselined product due to emerging business needs" at bounding box center [373, 315] width 0 height 11
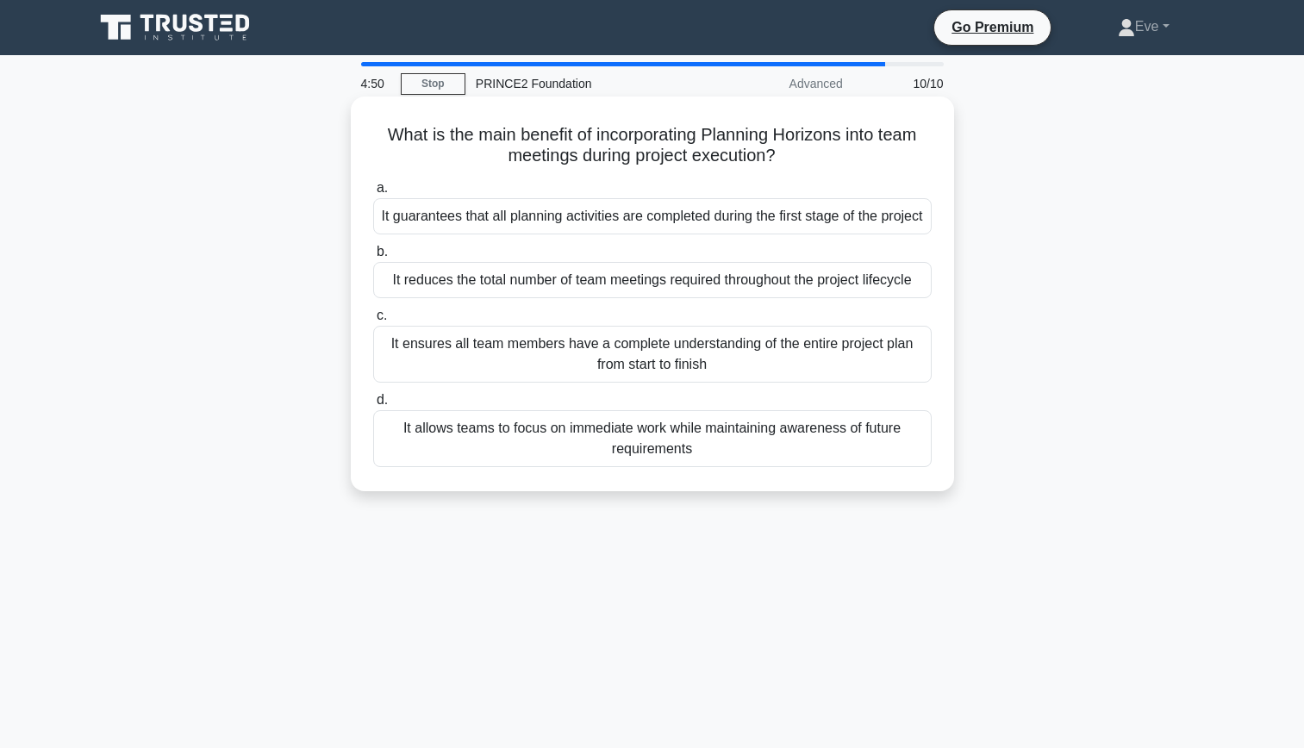
click at [849, 467] on div "It allows teams to focus on immediate work while maintaining awareness of futur…" at bounding box center [652, 438] width 559 height 57
click at [373, 406] on input "d. It allows teams to focus on immediate work while maintaining awareness of fu…" at bounding box center [373, 400] width 0 height 11
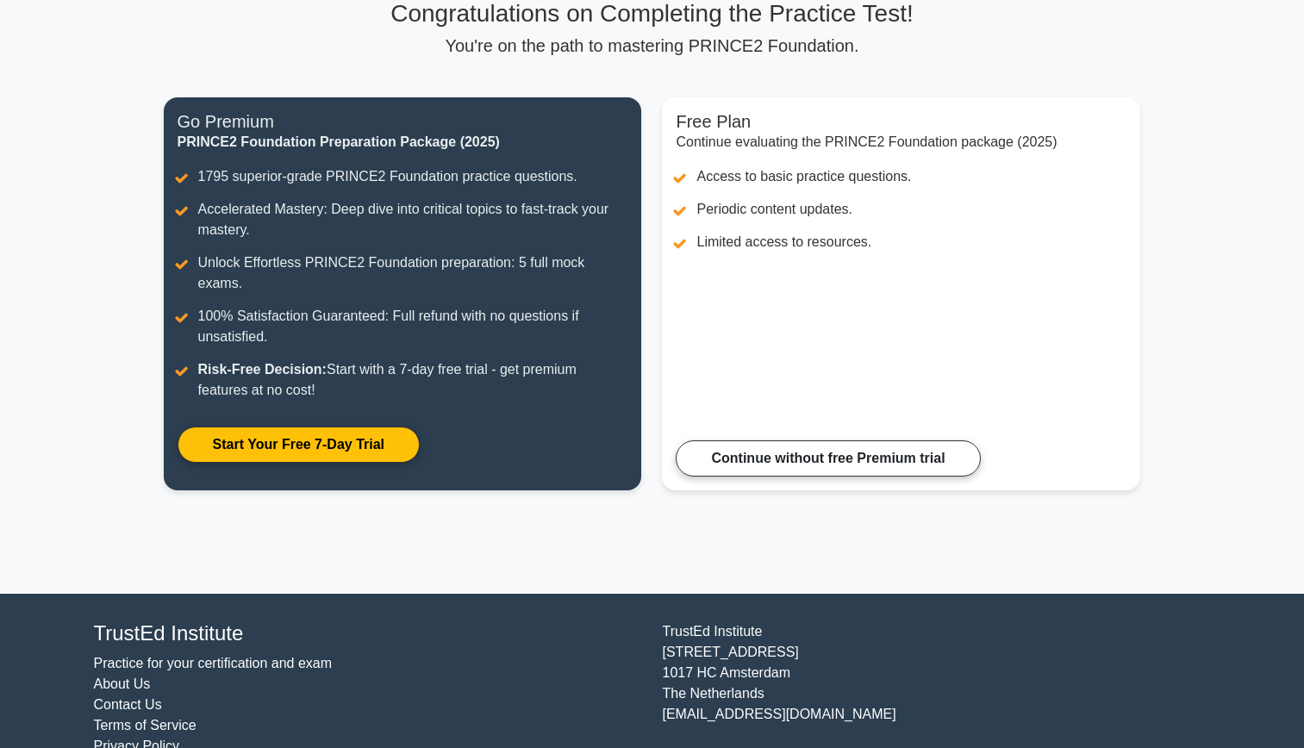
scroll to position [154, 0]
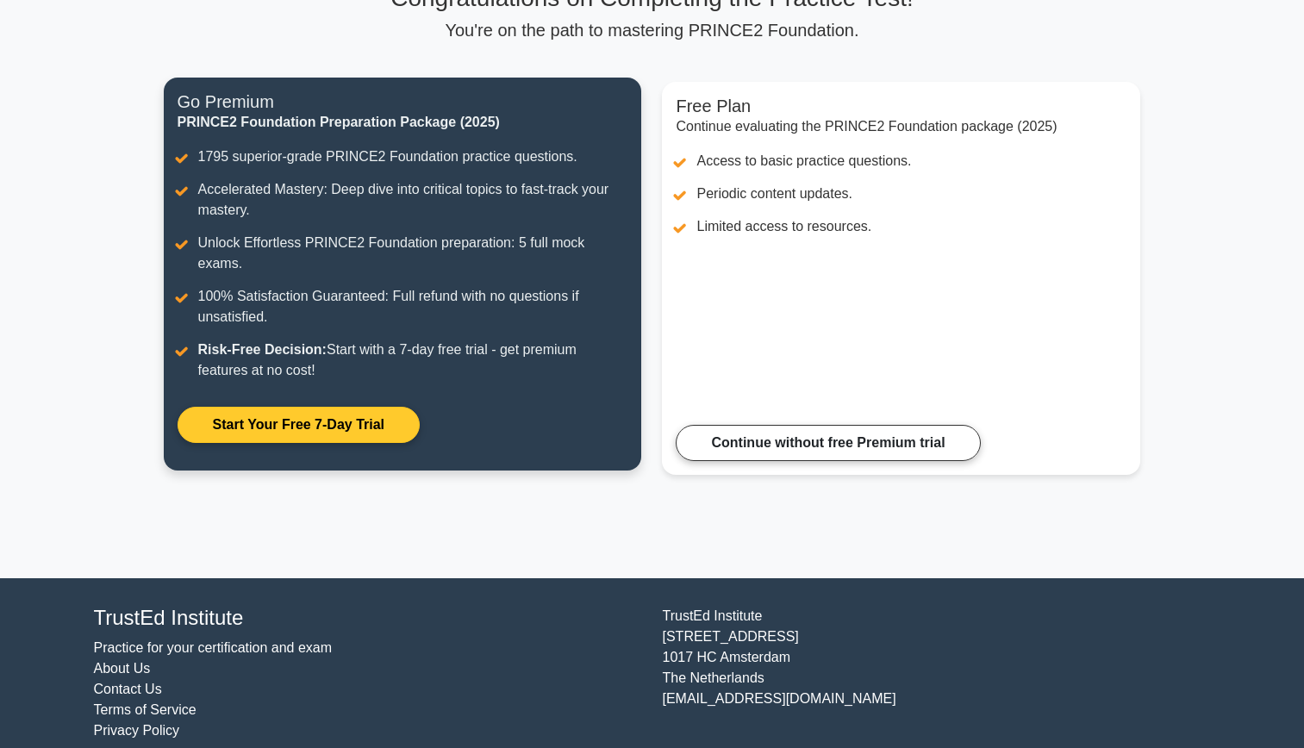
click at [343, 411] on link "Start Your Free 7-Day Trial" at bounding box center [299, 425] width 242 height 36
